Goal: Download file/media

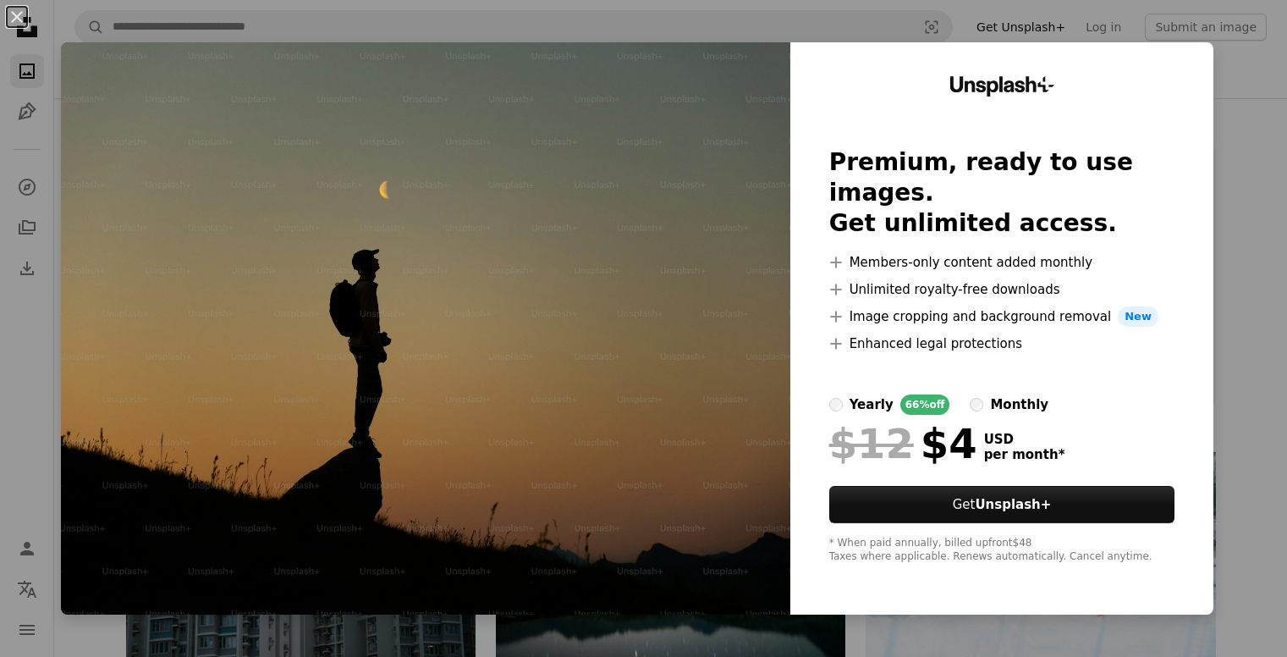
scroll to position [527, 0]
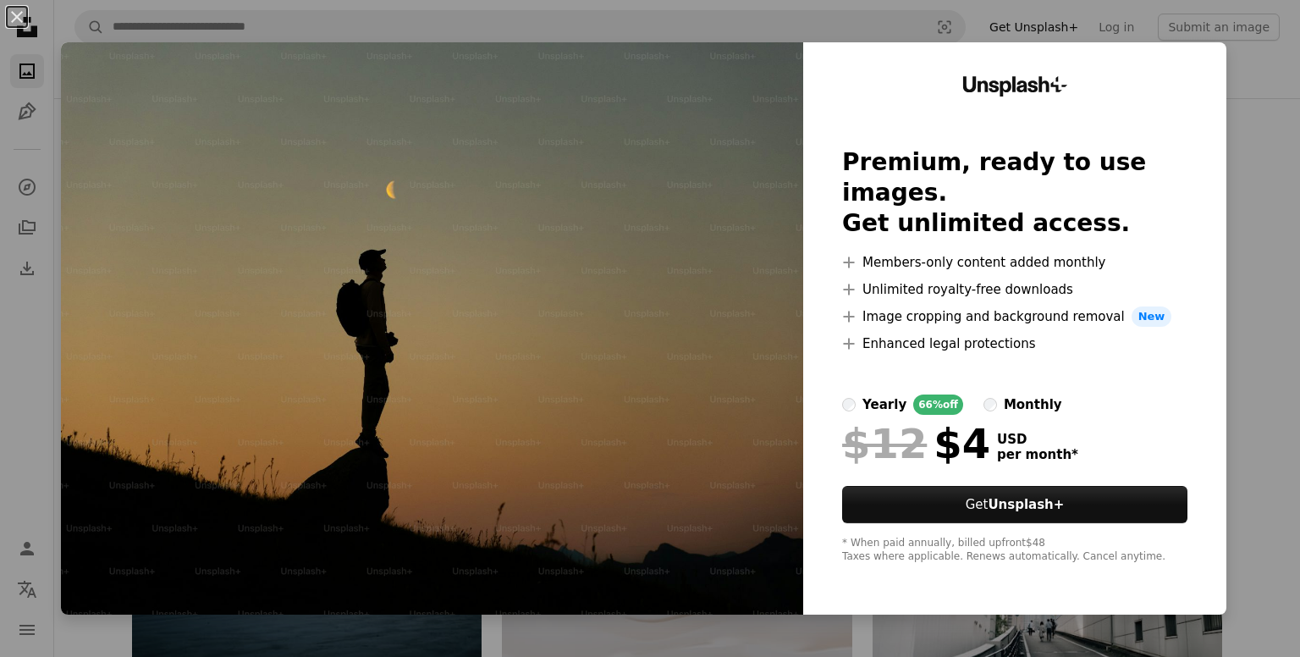
click at [1253, 80] on div "An X shape Unsplash+ Premium, ready to use images. Get unlimited access. A plus…" at bounding box center [650, 328] width 1300 height 657
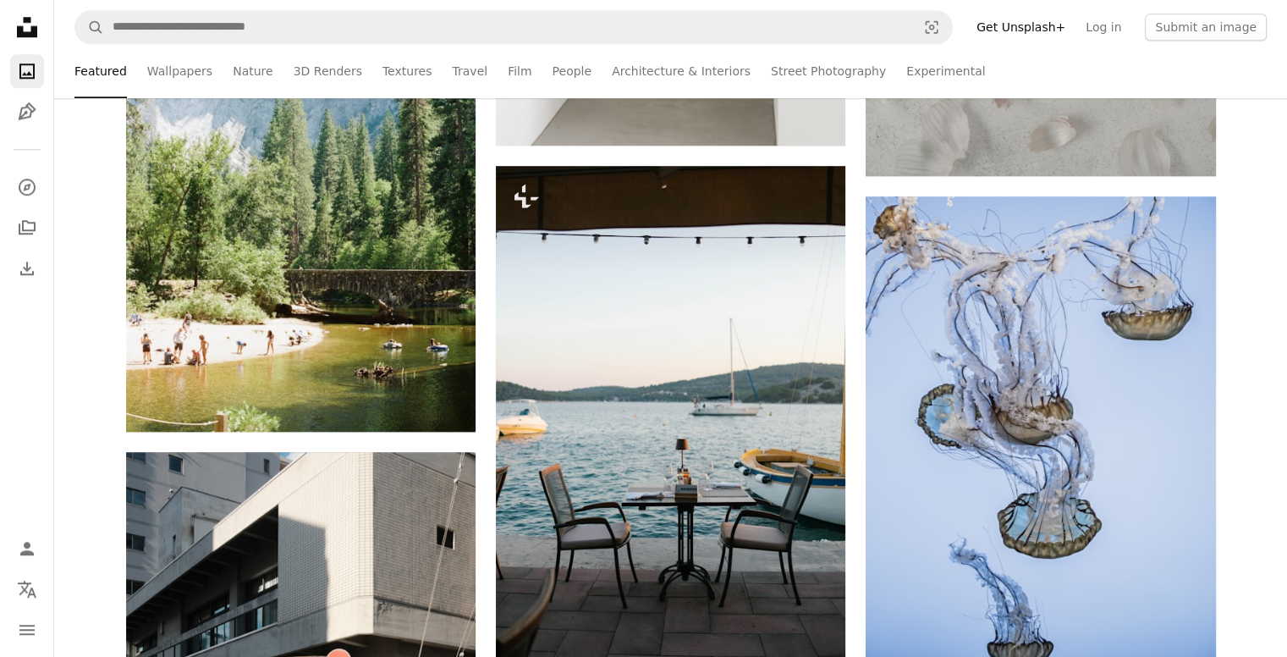
scroll to position [1606, 0]
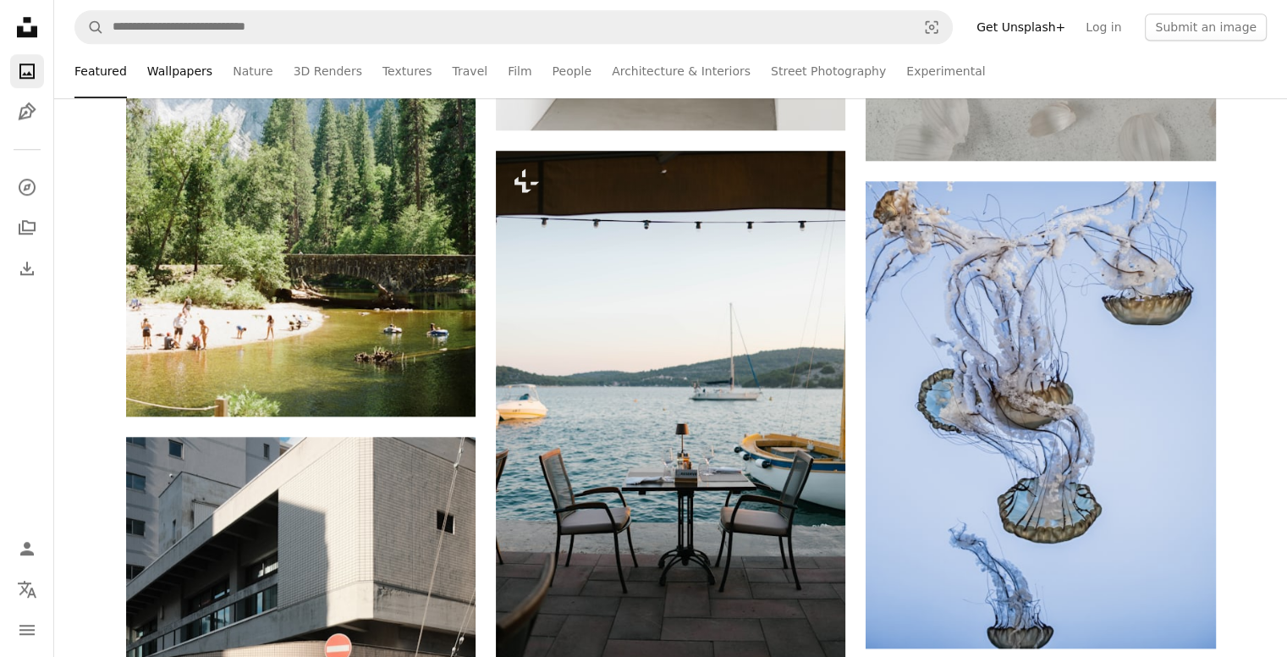
click at [171, 74] on link "Wallpapers" at bounding box center [179, 71] width 65 height 54
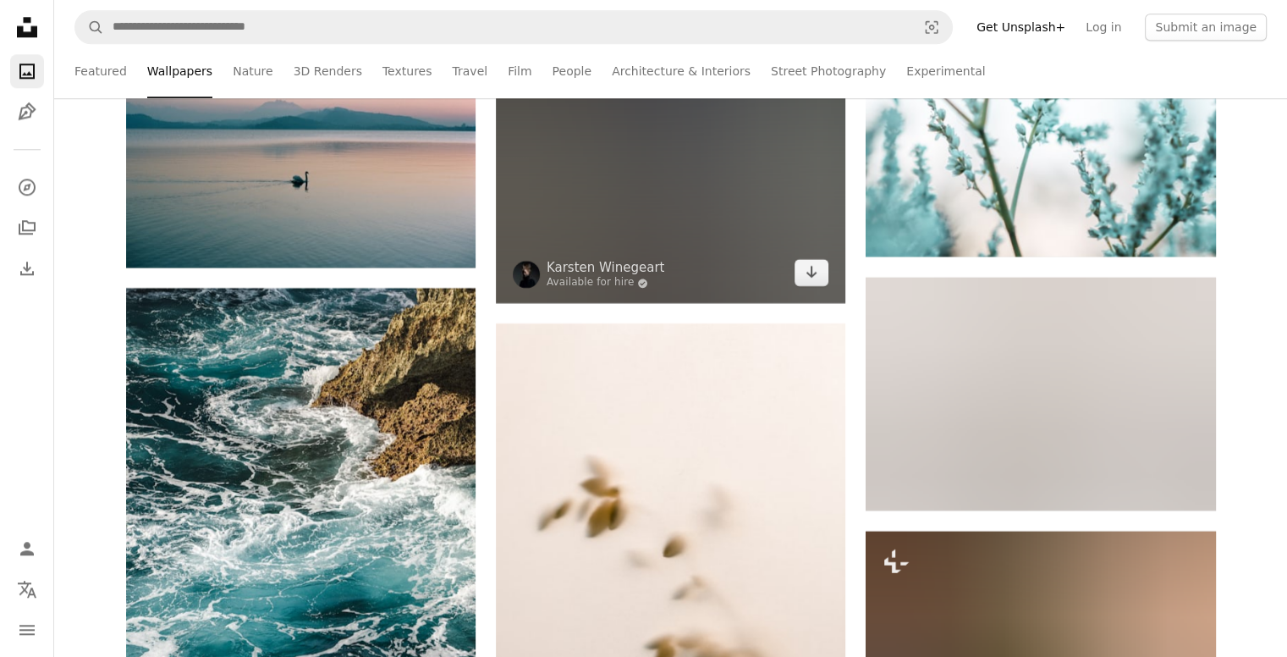
scroll to position [40534, 0]
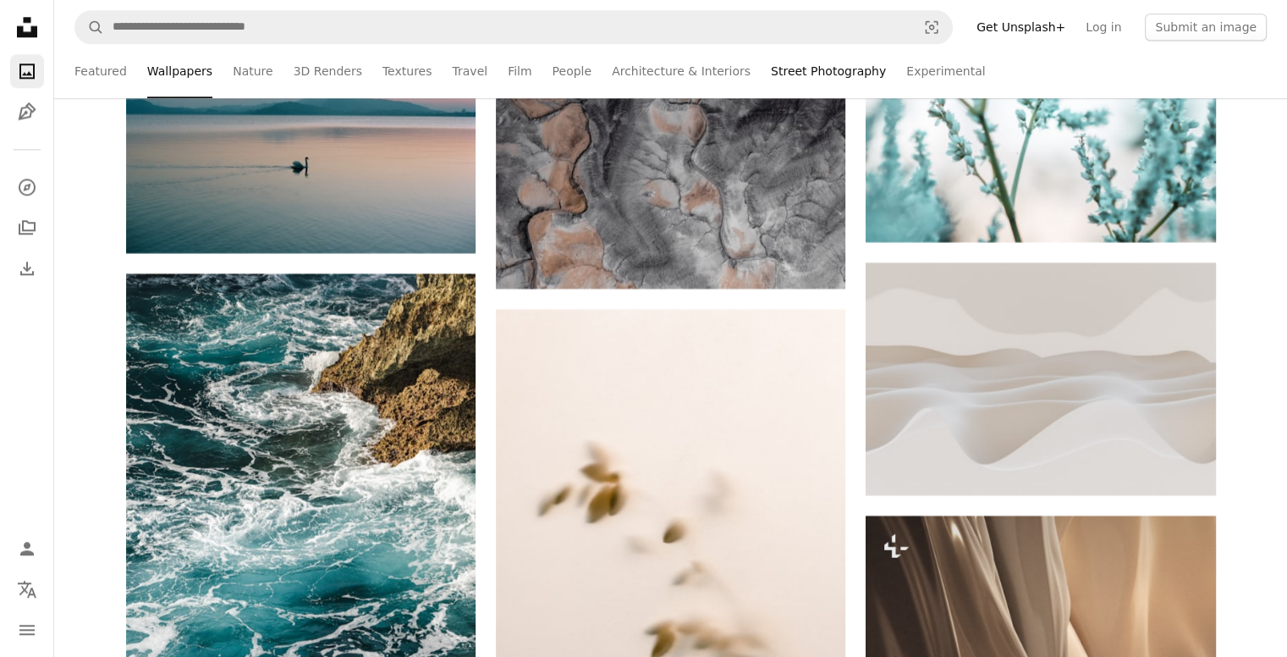
click at [794, 79] on link "Street Photography" at bounding box center [828, 71] width 115 height 54
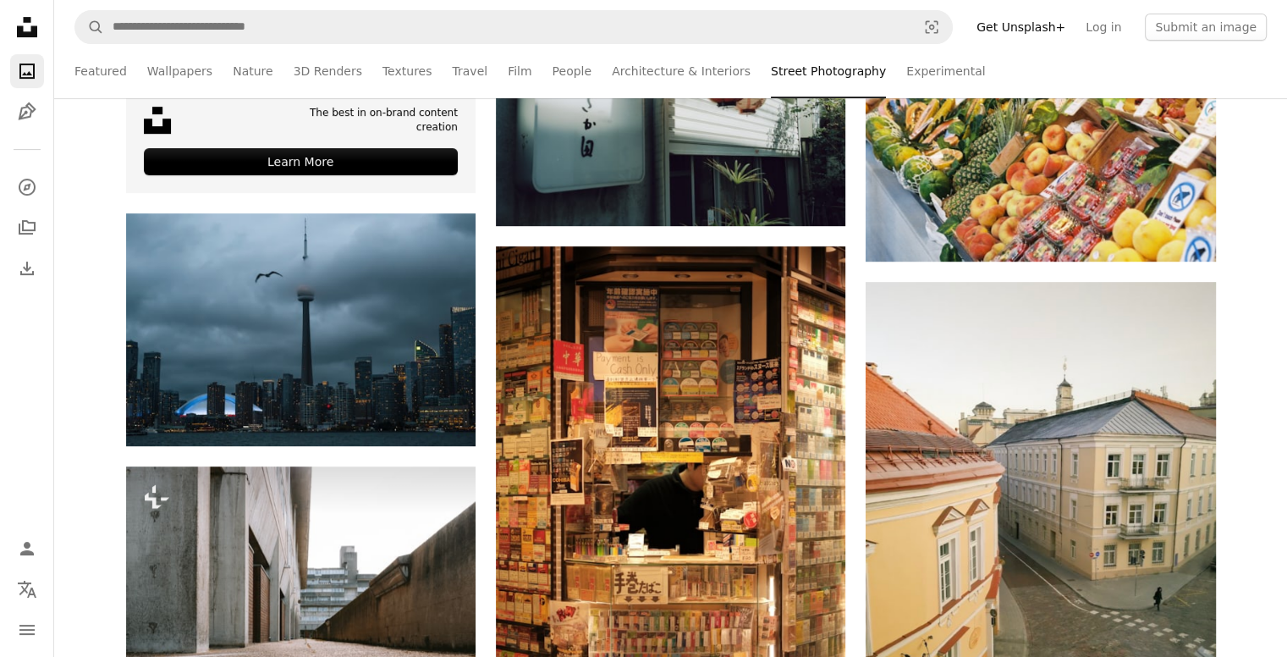
scroll to position [717, 0]
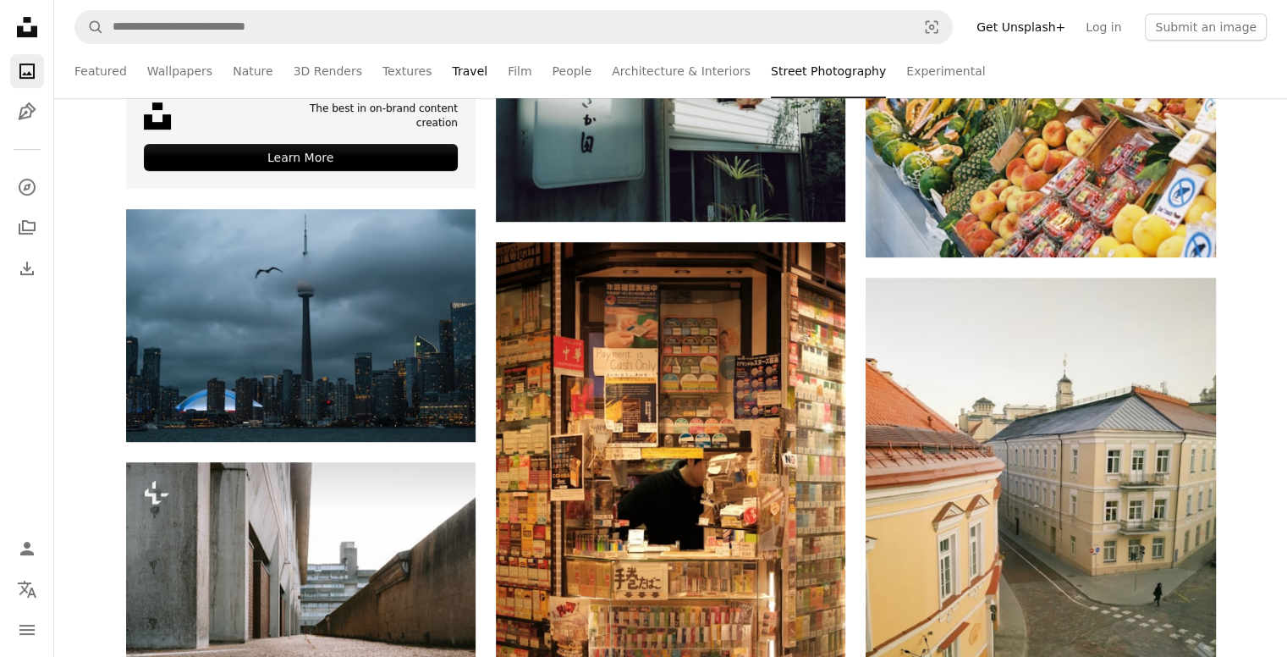
click at [452, 72] on link "Travel" at bounding box center [470, 71] width 36 height 54
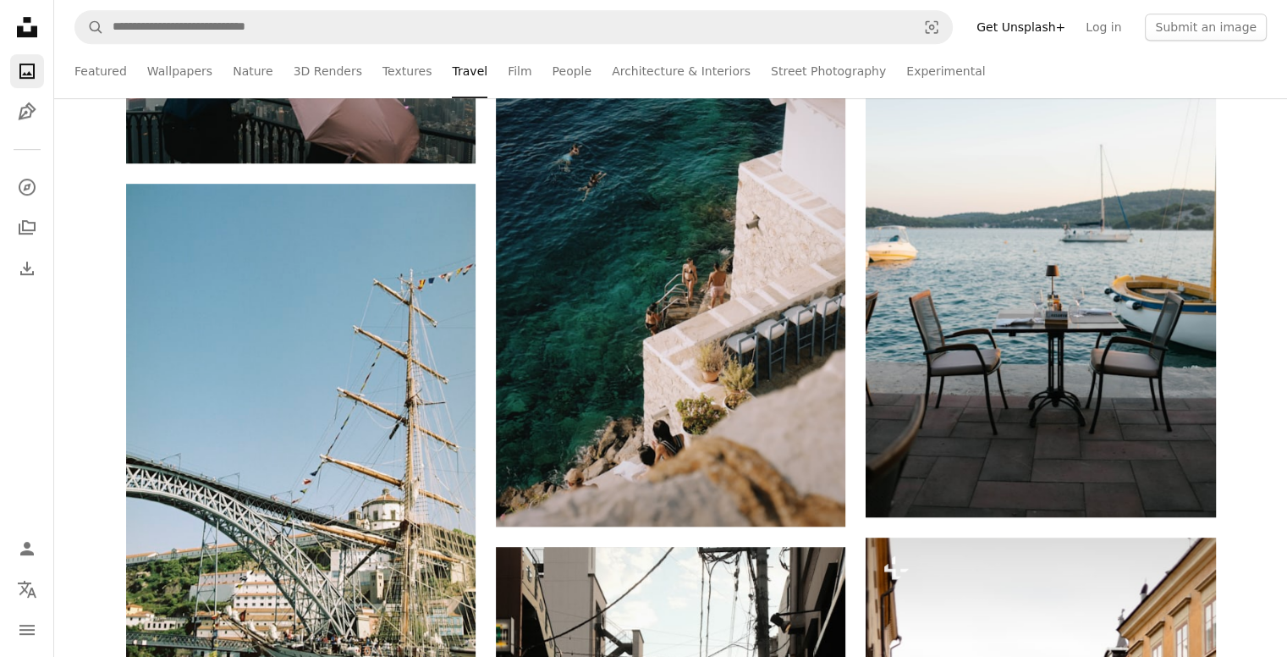
scroll to position [997, 0]
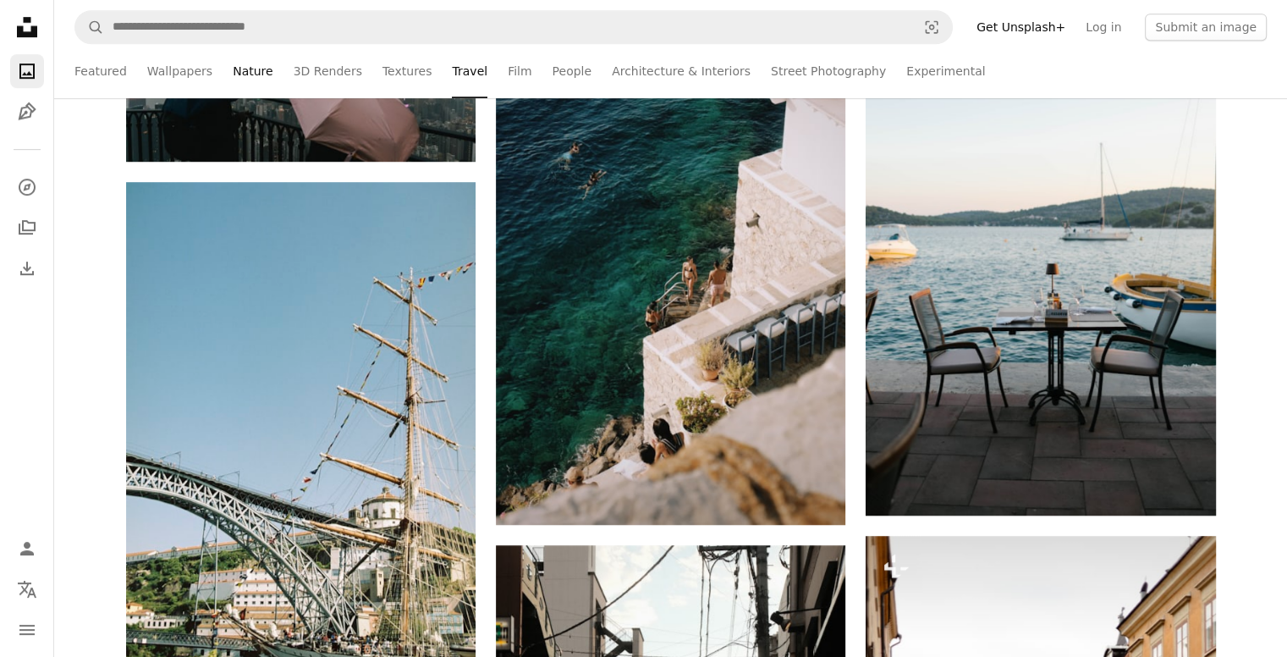
click at [240, 69] on link "Nature" at bounding box center [253, 71] width 40 height 54
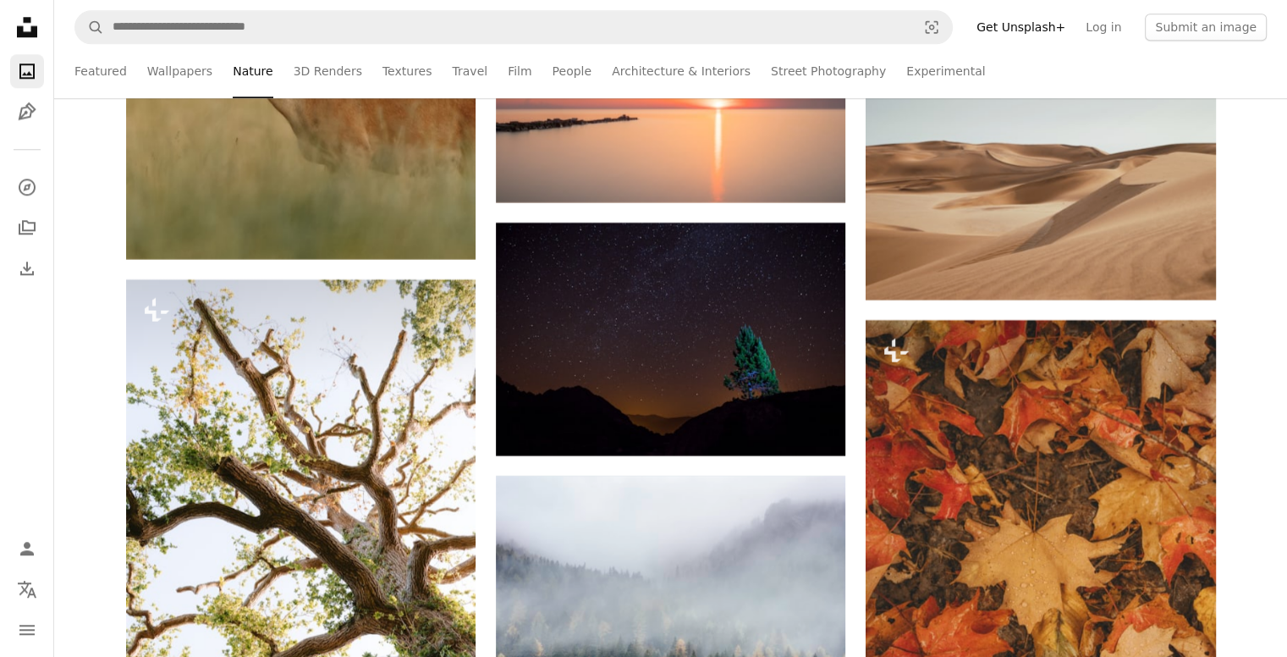
scroll to position [14625, 0]
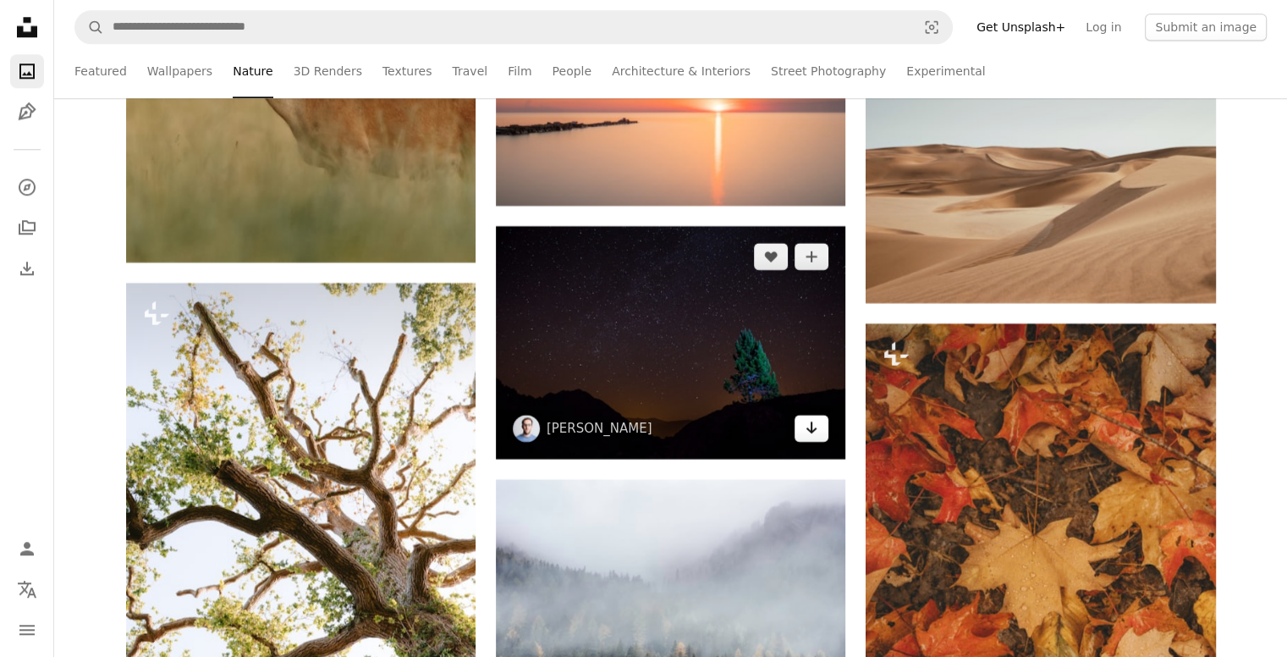
click at [809, 433] on icon "Arrow pointing down" at bounding box center [812, 427] width 14 height 20
